Goal: Task Accomplishment & Management: Manage account settings

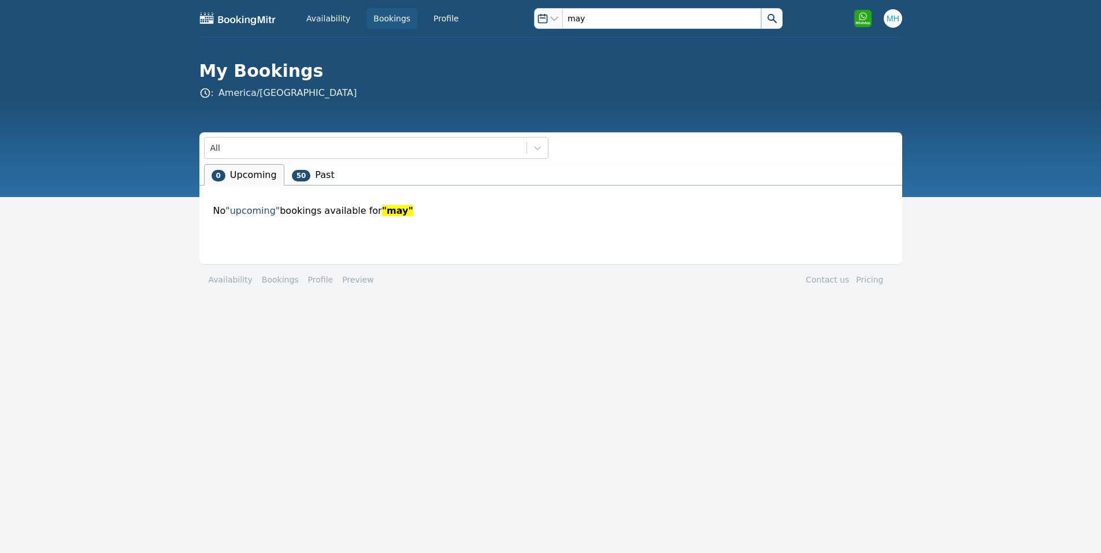
type input "may"
click at [588, 29] on div "Availability Bookings Profile Open options may Open user menu Open options may …" at bounding box center [550, 18] width 702 height 37
click at [552, 27] on div "Availability Bookings Profile Open options may Open user menu Open options may …" at bounding box center [554, 18] width 702 height 37
drag, startPoint x: 591, startPoint y: 19, endPoint x: 540, endPoint y: 16, distance: 50.9
click at [540, 16] on div "Open options may" at bounding box center [662, 18] width 248 height 21
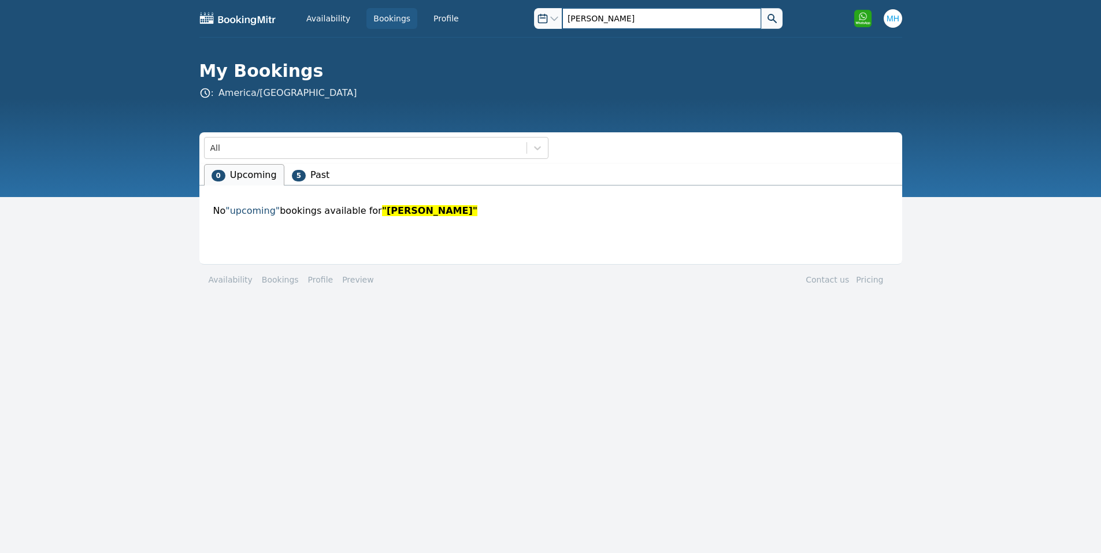
type input "[PERSON_NAME]"
click at [761, 8] on button at bounding box center [771, 18] width 21 height 21
drag, startPoint x: 592, startPoint y: 16, endPoint x: 522, endPoint y: 7, distance: 69.9
click at [523, 8] on div "Availability Bookings Profile Open options josh Open user menu Open options [PE…" at bounding box center [554, 18] width 702 height 37
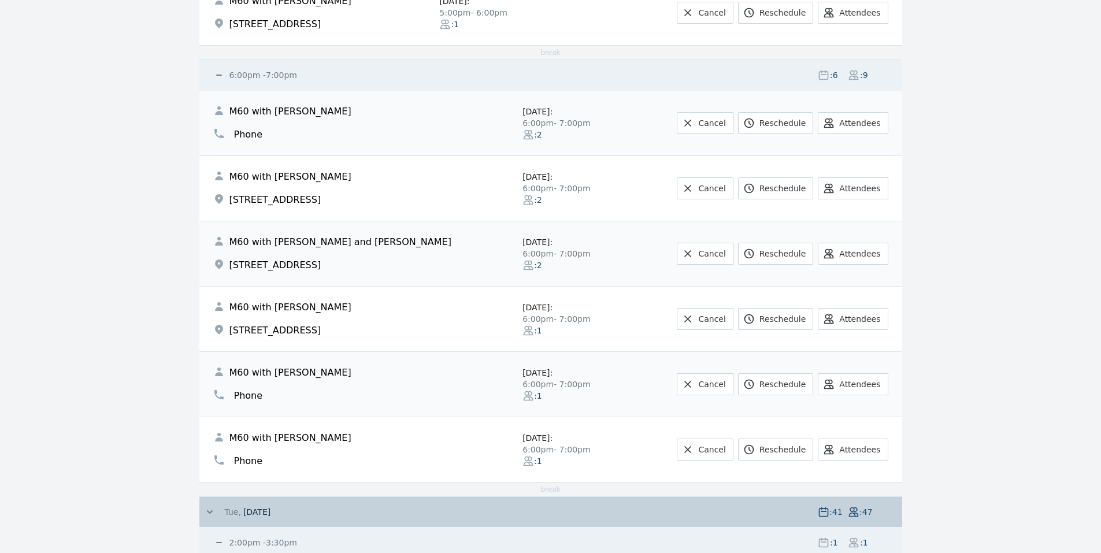
scroll to position [2422, 0]
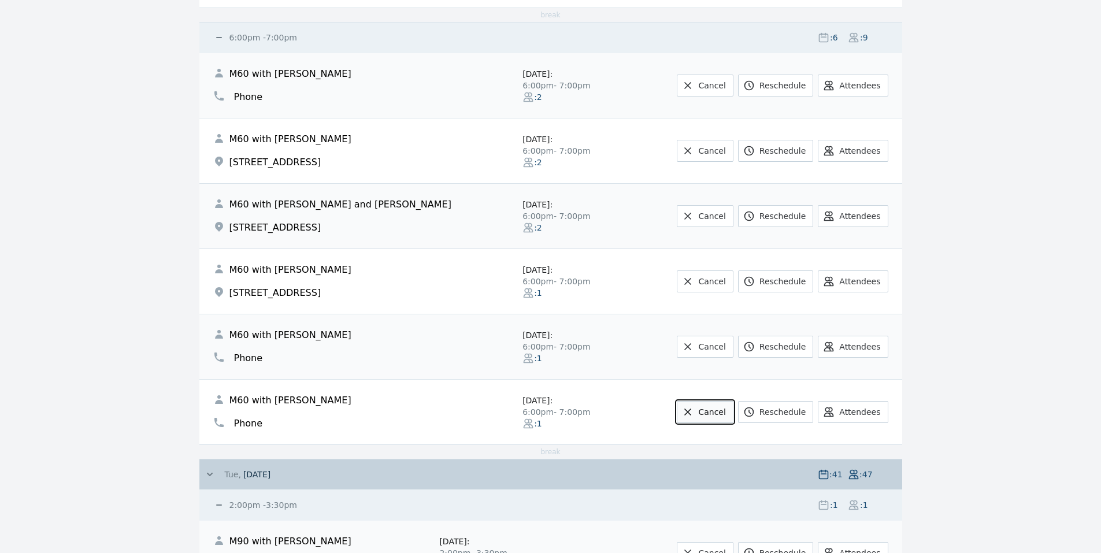
click at [701, 418] on link "Cancel" at bounding box center [704, 412] width 56 height 22
click at [728, 412] on link "Cancel" at bounding box center [704, 412] width 56 height 22
click at [709, 411] on link "Cancel" at bounding box center [704, 412] width 56 height 22
click at [693, 407] on icon at bounding box center [688, 412] width 12 height 12
click at [693, 410] on icon at bounding box center [688, 412] width 12 height 12
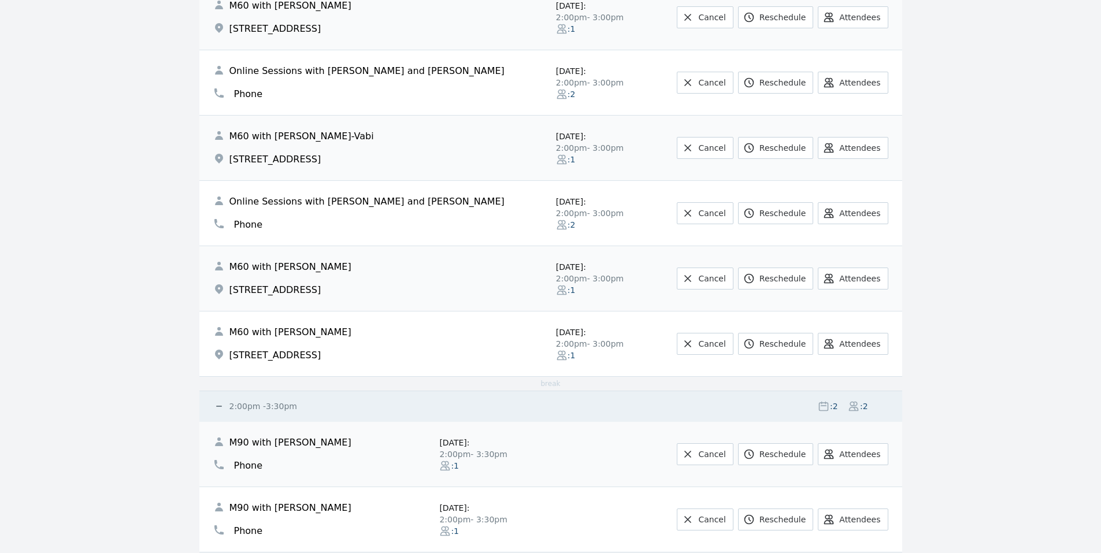
scroll to position [0, 0]
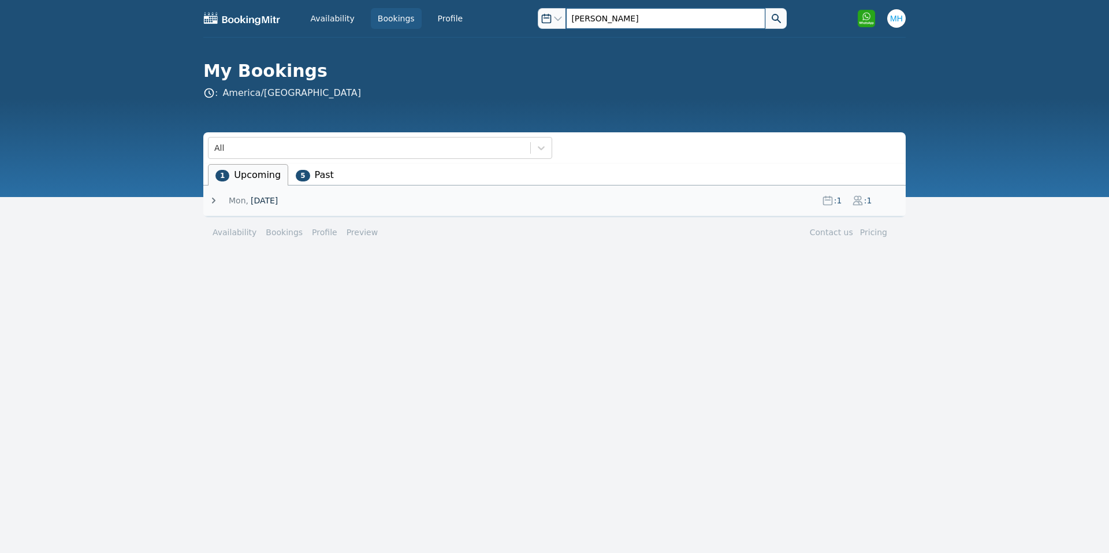
drag, startPoint x: 588, startPoint y: 21, endPoint x: 565, endPoint y: 17, distance: 22.8
click at [566, 18] on input "josh" at bounding box center [665, 18] width 199 height 21
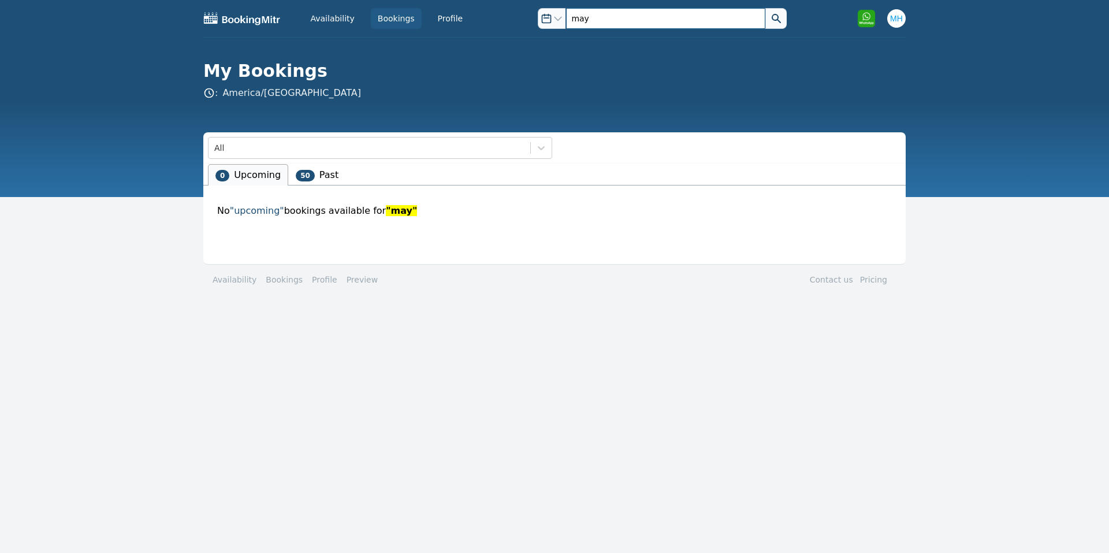
type input "may"
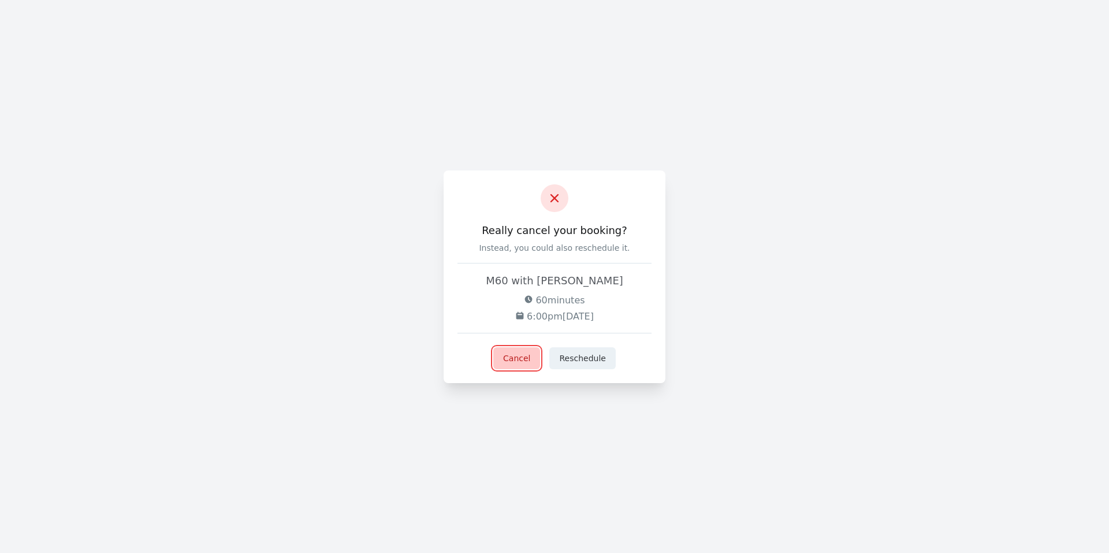
click at [525, 357] on button "Cancel" at bounding box center [516, 358] width 47 height 22
